Goal: Complete application form

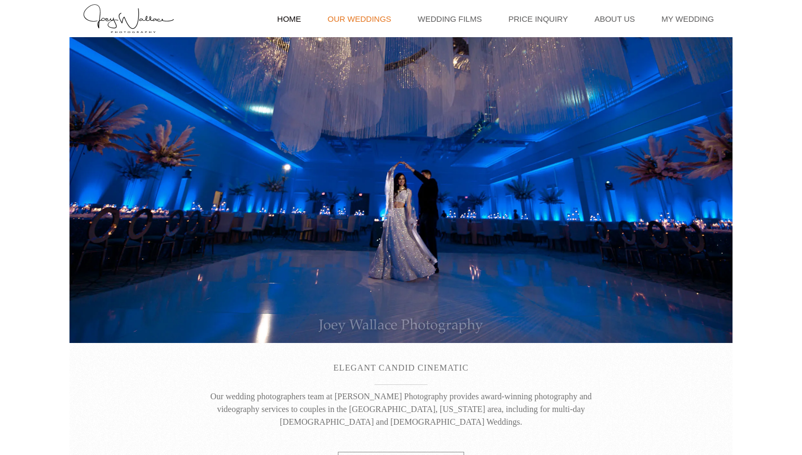
click at [388, 14] on link "Our Weddings" at bounding box center [360, 18] width 74 height 37
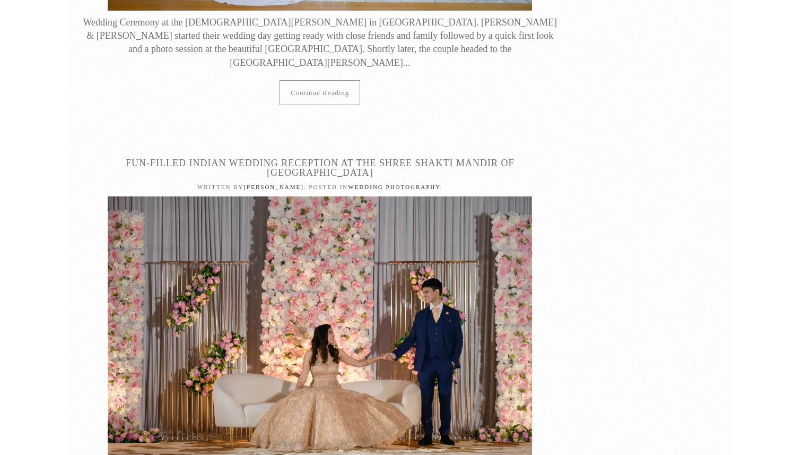
scroll to position [15491, 0]
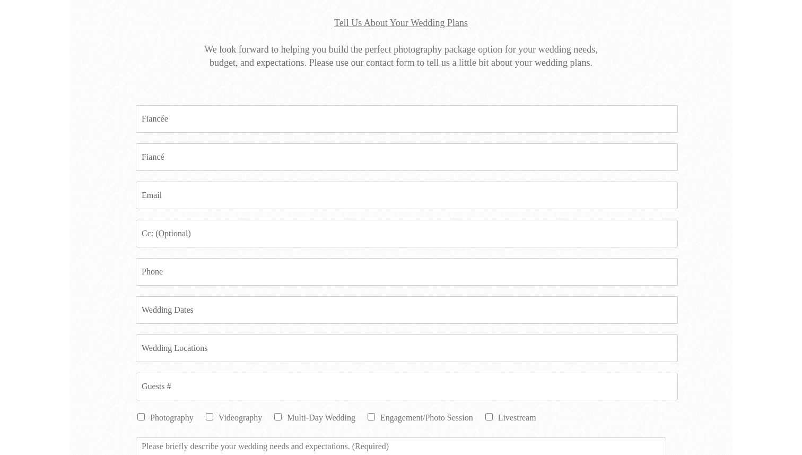
scroll to position [310, 0]
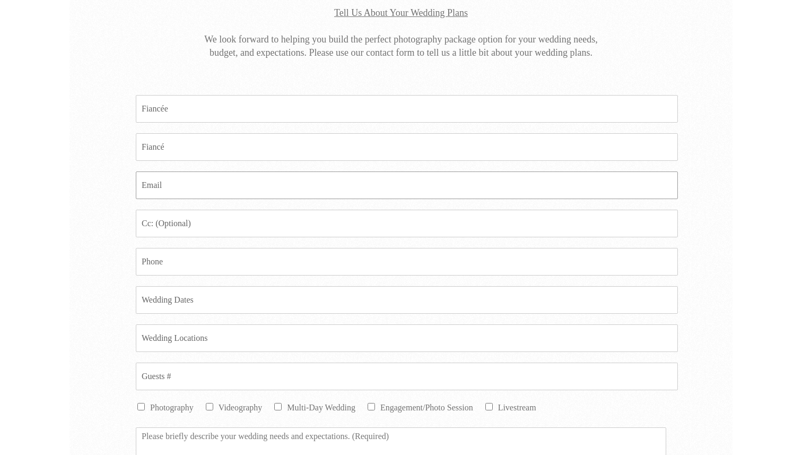
click at [261, 187] on input "Email *" at bounding box center [407, 185] width 542 height 28
click at [251, 142] on input "Fiance *" at bounding box center [407, 147] width 542 height 28
click at [236, 111] on input "Fiancee *" at bounding box center [407, 109] width 542 height 28
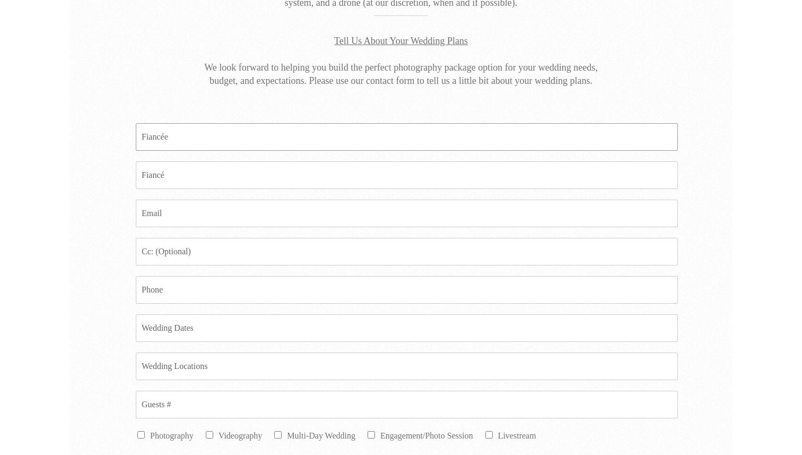
scroll to position [275, 0]
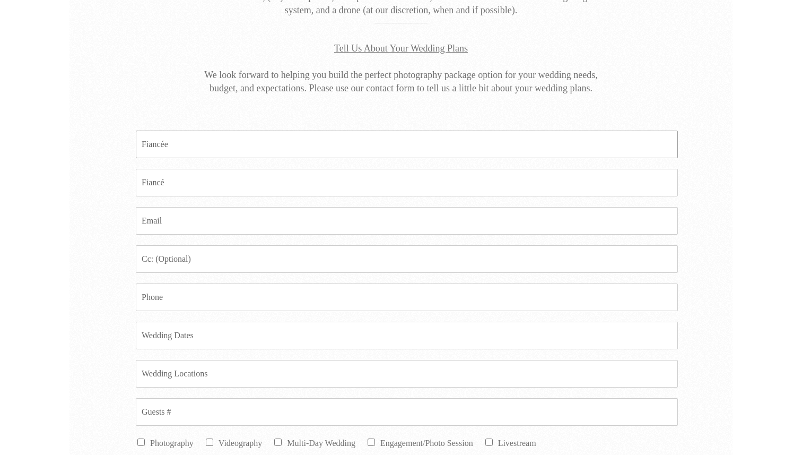
click at [200, 141] on input "Fiancee *" at bounding box center [407, 145] width 542 height 28
type input "Vidhi"
type input "Q"
type input "Anuj"
type input "`"
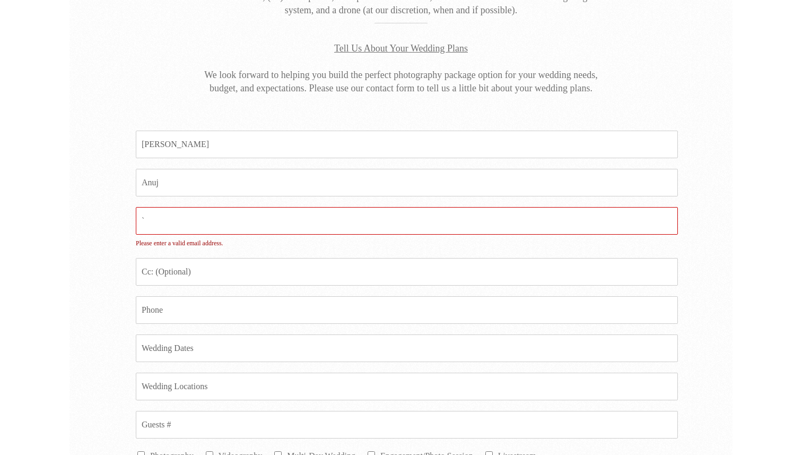
click at [162, 219] on input "`" at bounding box center [407, 221] width 542 height 28
type input "anuj.shah530@gmail.com"
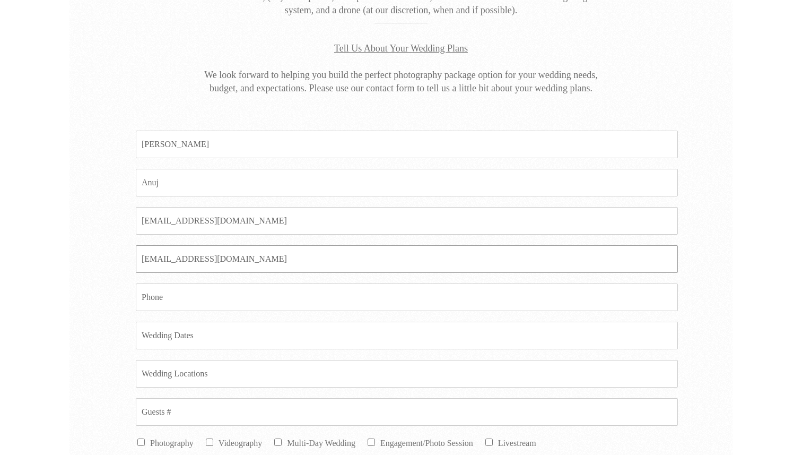
click at [162, 257] on input "anuj.shah530@gmail.com" at bounding box center [407, 259] width 542 height 28
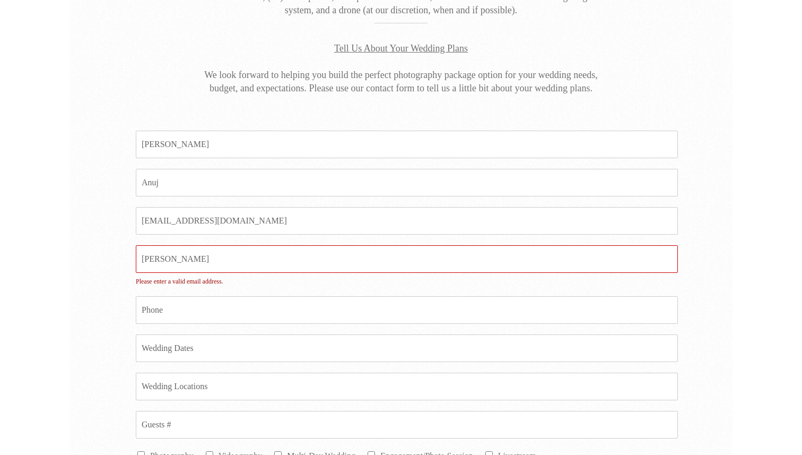
type input "vidhi0123@gmail.com"
type input "6789077224"
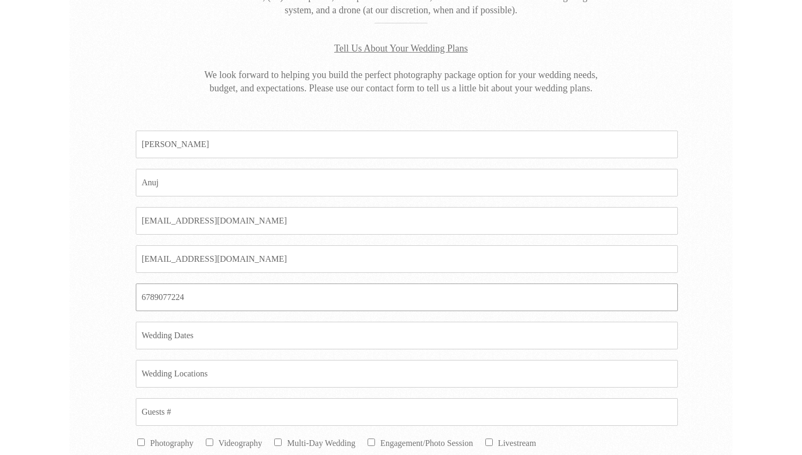
click at [200, 298] on input "6789077224" at bounding box center [407, 297] width 542 height 28
type input "2244176065"
click at [95, 304] on div "Fiancee * Vidhi Fiance * Anuj Email * anuj.shah530@gmail.com Email CC vidhi0123…" at bounding box center [401, 402] width 663 height 597
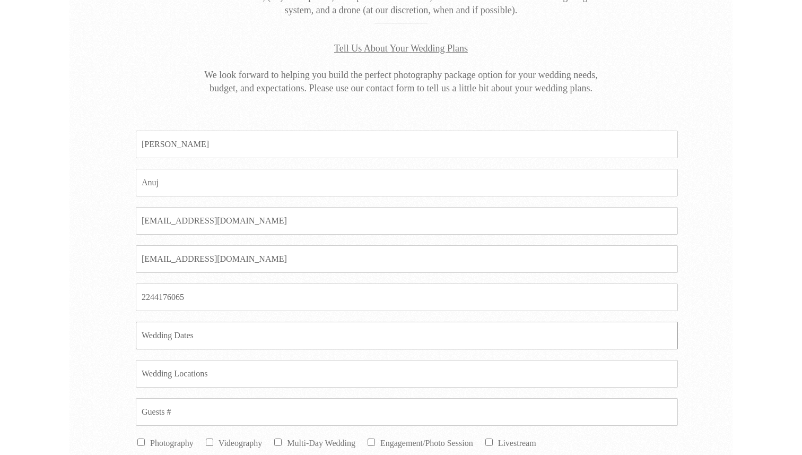
click at [191, 338] on input "Date *" at bounding box center [407, 336] width 542 height 28
type input "December 5"
click at [205, 383] on input "Location *" at bounding box center [407, 374] width 542 height 28
click at [188, 376] on input "Location *" at bounding box center [407, 374] width 542 height 28
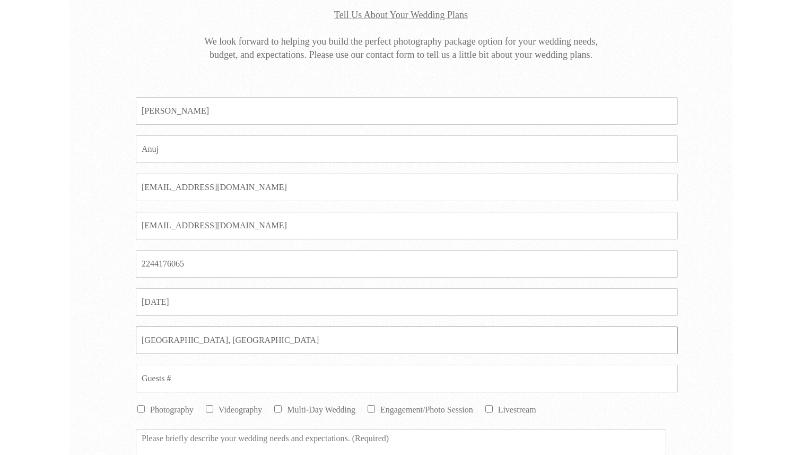
scroll to position [310, 0]
type input "Dawsonville, GA"
click at [154, 378] on input "Guests # *" at bounding box center [407, 377] width 542 height 28
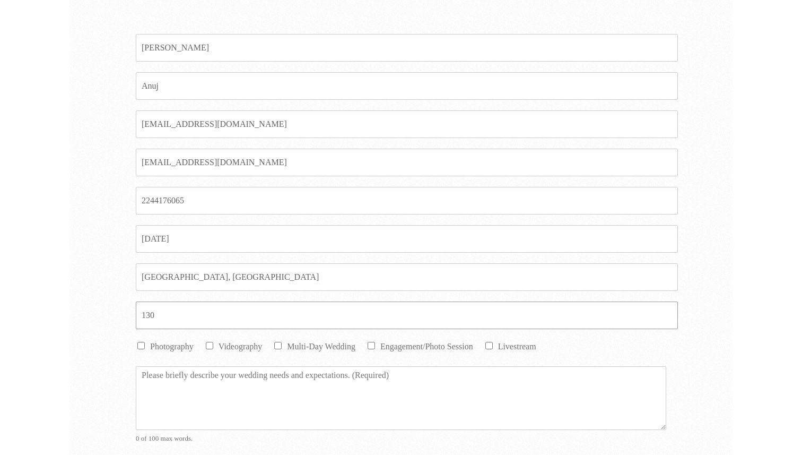
scroll to position [375, 0]
type input "130"
click at [141, 344] on input "Photography" at bounding box center [140, 342] width 7 height 7
checkbox input "true"
click at [211, 341] on input "Videography" at bounding box center [209, 342] width 7 height 7
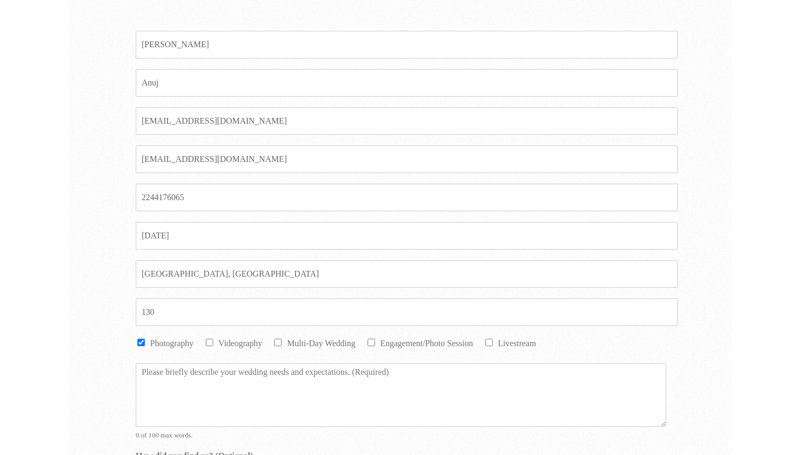
checkbox input "true"
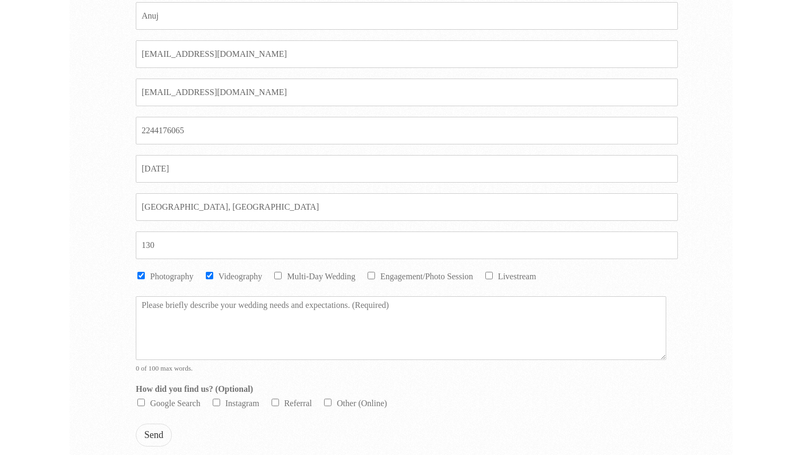
scroll to position [464, 0]
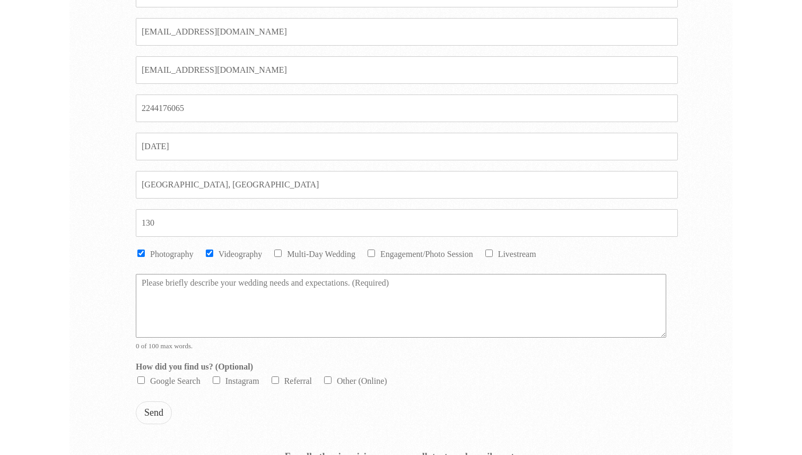
click at [167, 283] on textarea "Message *" at bounding box center [401, 306] width 531 height 64
paste textarea "Please give us a call to discuss the photography requirements and get a quote."
type textarea "Please give us a call to discuss the photography requirements and get a quote."
click at [151, 378] on label "Google Search" at bounding box center [175, 380] width 50 height 9
click at [145, 378] on input "Google Search" at bounding box center [140, 379] width 7 height 7
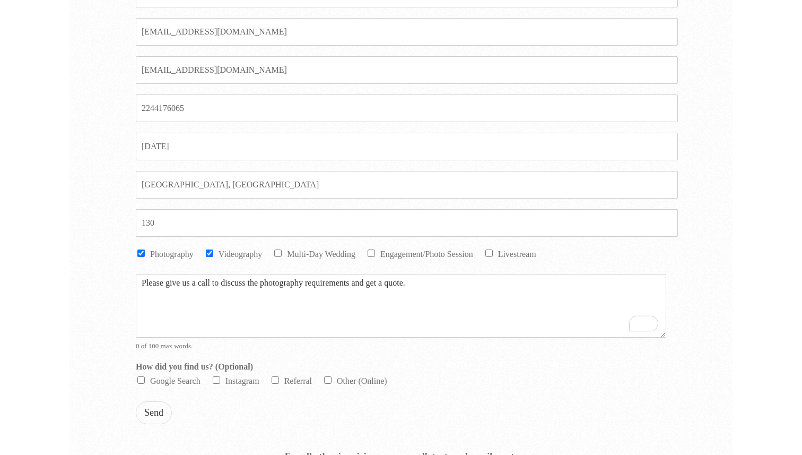
checkbox input "true"
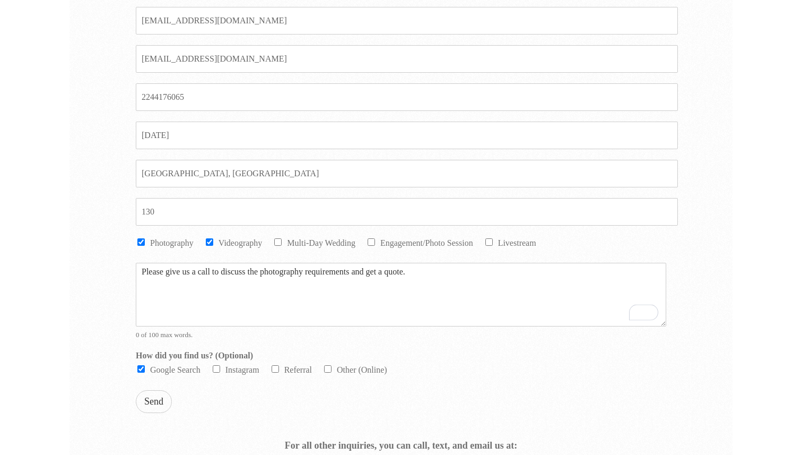
click at [151, 403] on button "Send" at bounding box center [154, 401] width 36 height 23
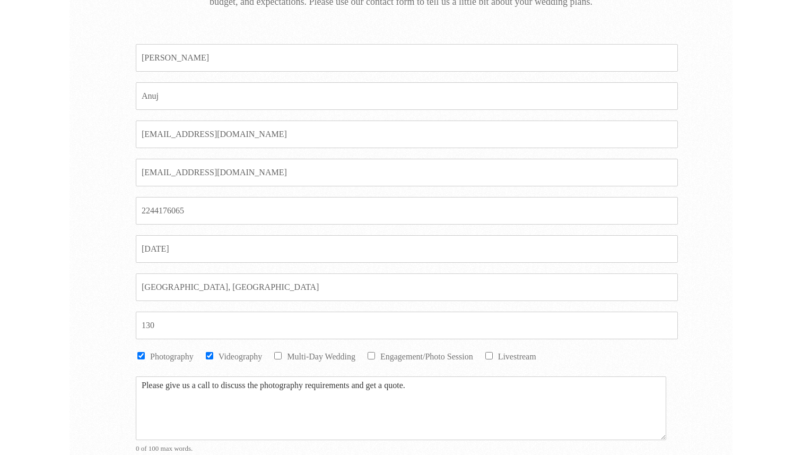
scroll to position [349, 0]
